Goal: Find specific page/section: Find specific page/section

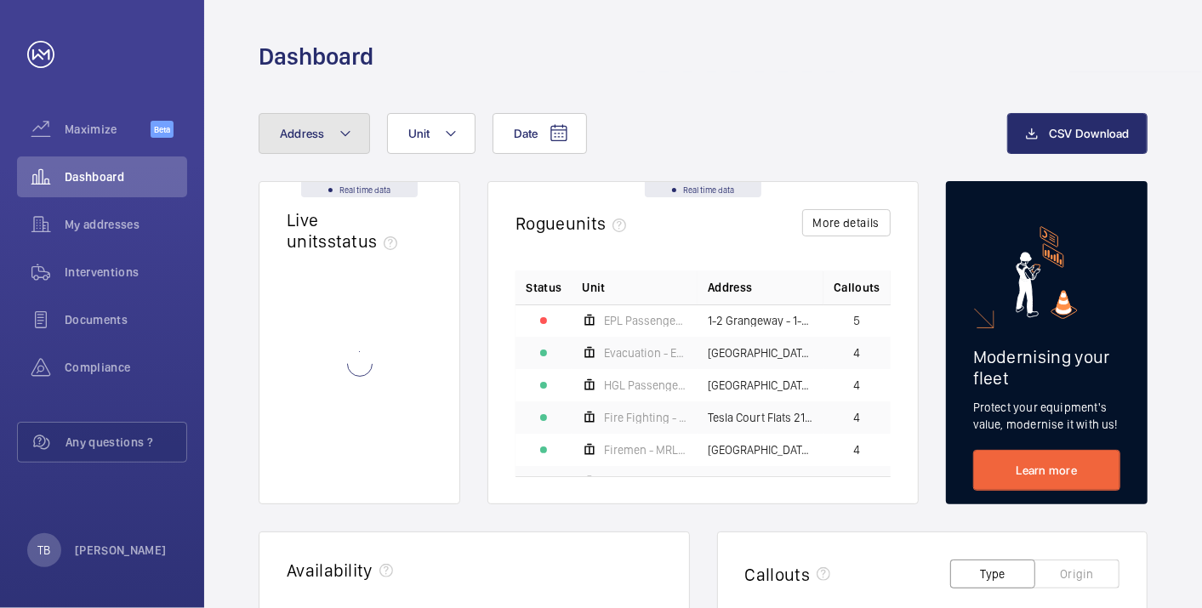
click at [325, 140] on button "Address" at bounding box center [314, 133] width 111 height 41
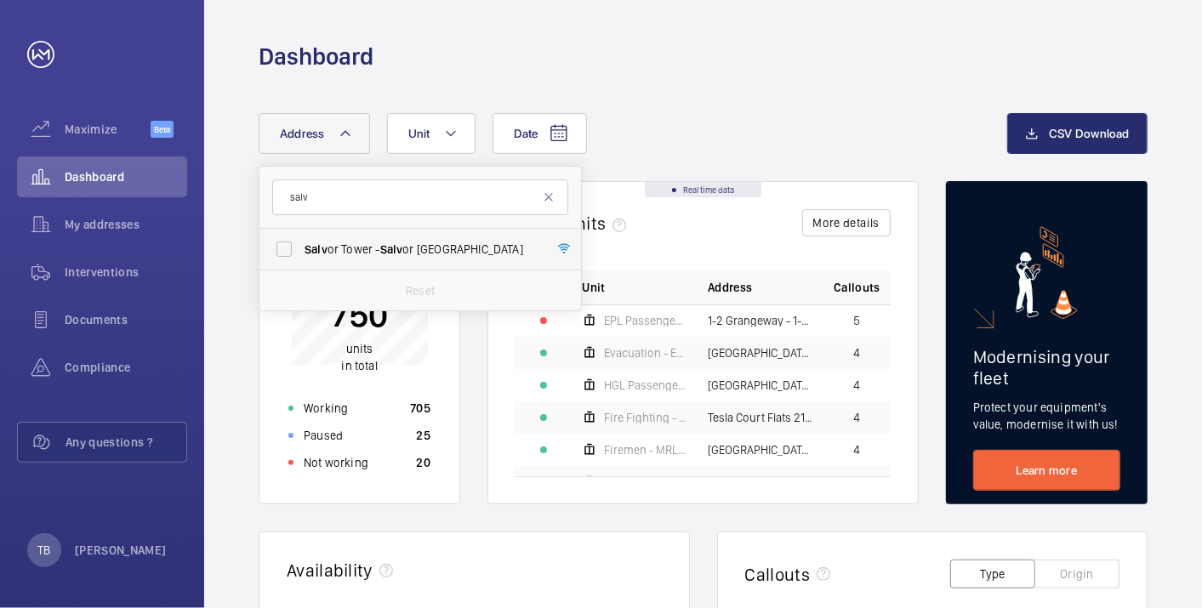
type input "salv"
click at [379, 242] on span "Salv or Tower - [GEOGRAPHIC_DATA]" at bounding box center [422, 249] width 234 height 17
click at [301, 242] on input "Salv or Tower - [GEOGRAPHIC_DATA]" at bounding box center [284, 249] width 34 height 34
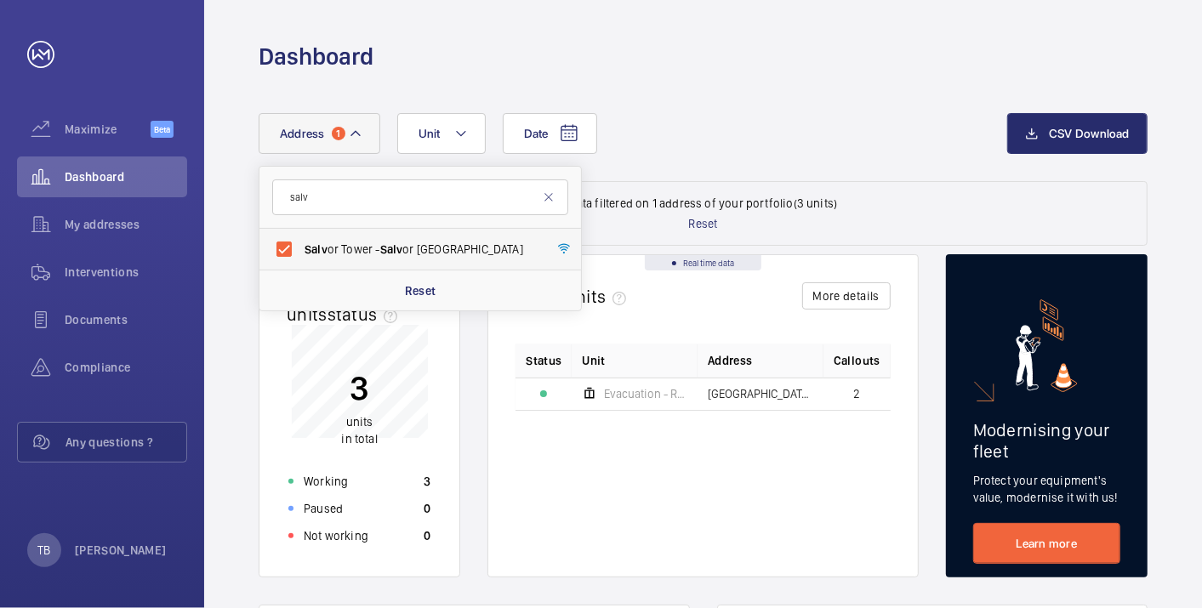
click at [379, 242] on span "Salv or Tower - [GEOGRAPHIC_DATA]" at bounding box center [422, 249] width 234 height 17
click at [301, 242] on input "Salv or Tower - [GEOGRAPHIC_DATA]" at bounding box center [284, 249] width 34 height 34
checkbox input "false"
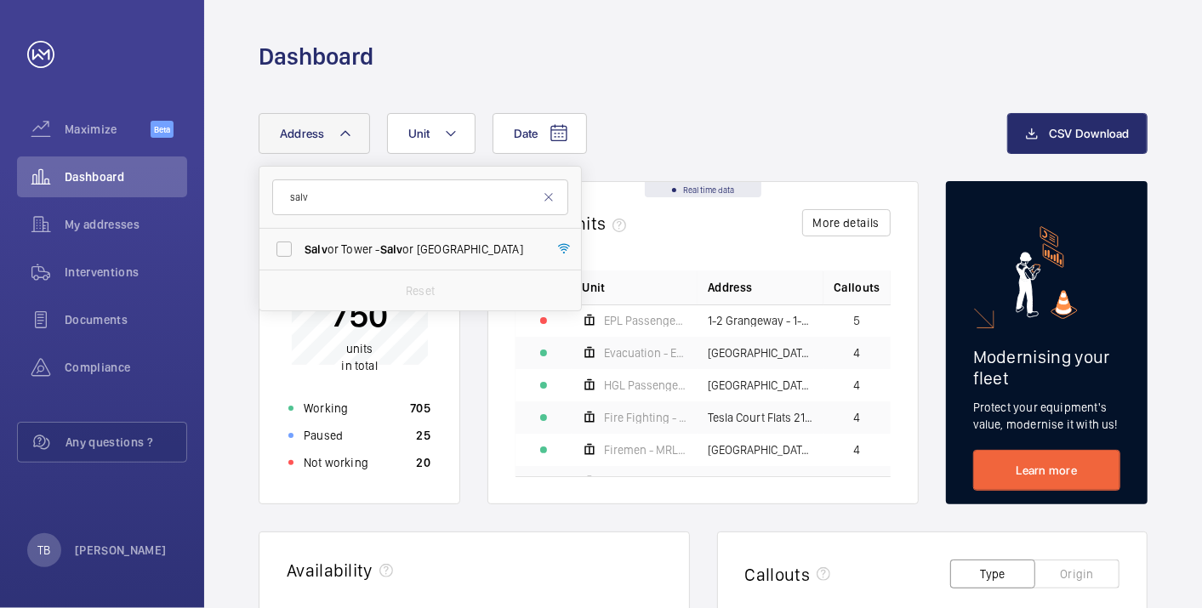
click at [633, 26] on div "Dashboard" at bounding box center [703, 36] width 998 height 72
